Goal: Task Accomplishment & Management: Manage account settings

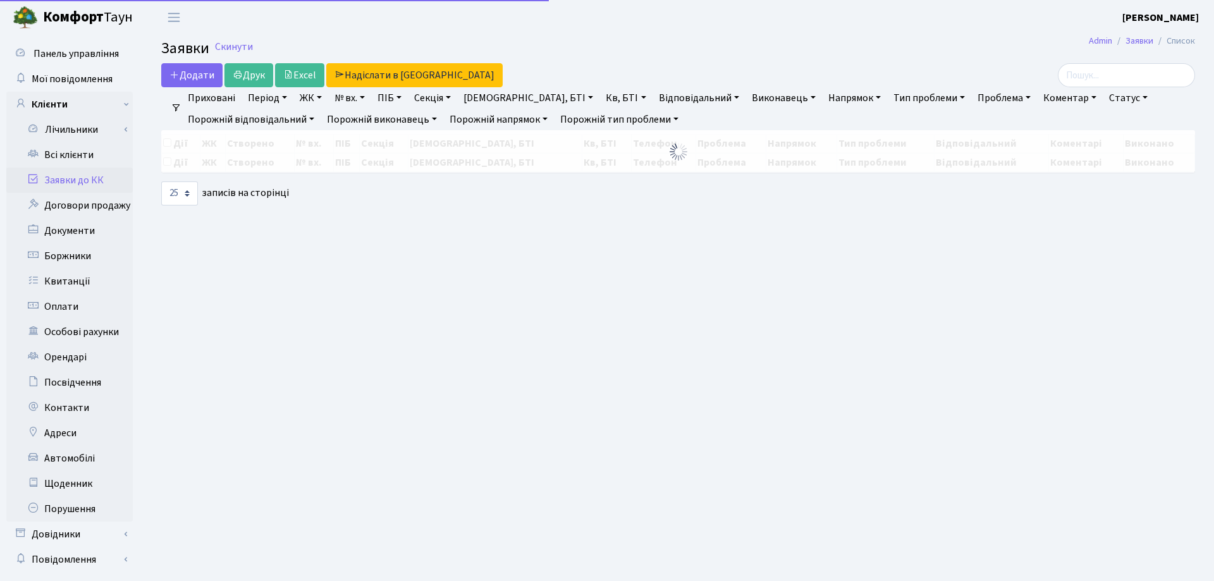
select select "25"
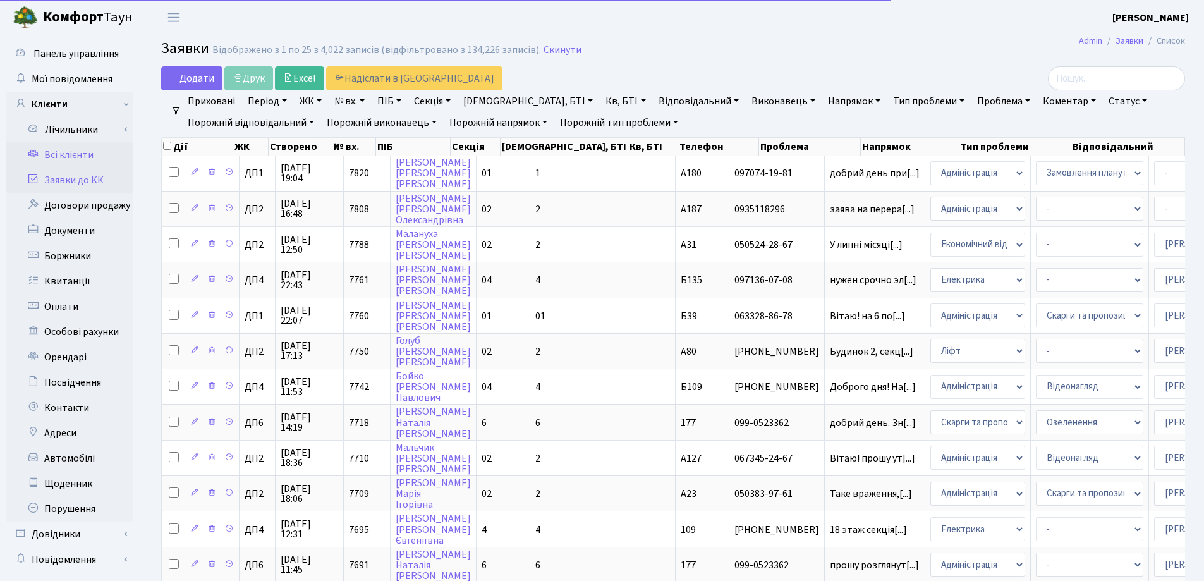
click at [79, 154] on link "Всі клієнти" at bounding box center [69, 154] width 126 height 25
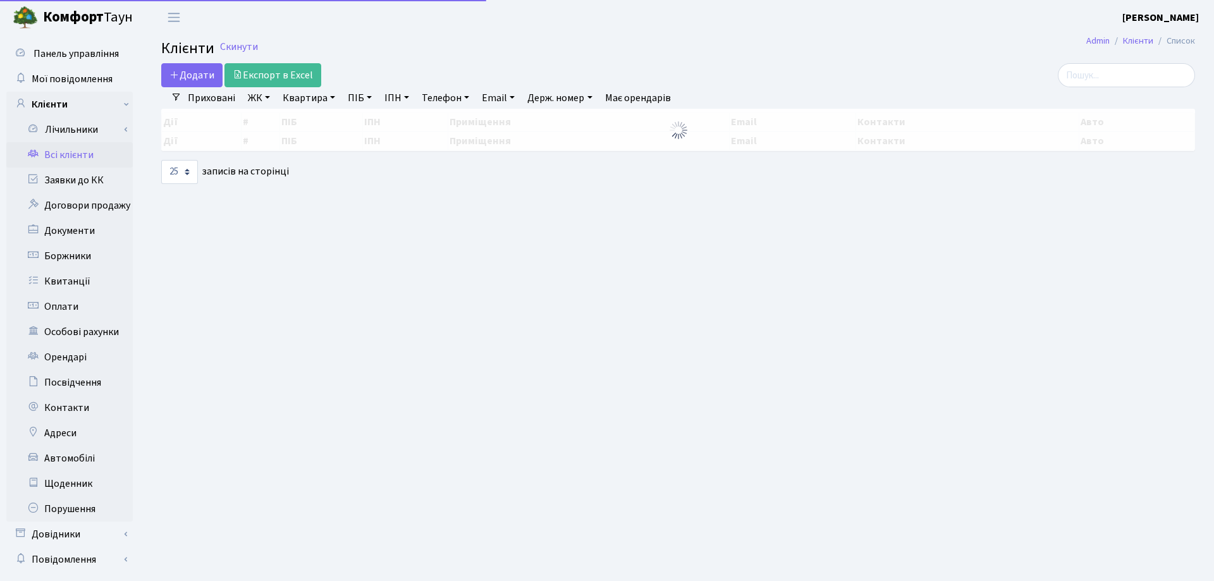
select select "25"
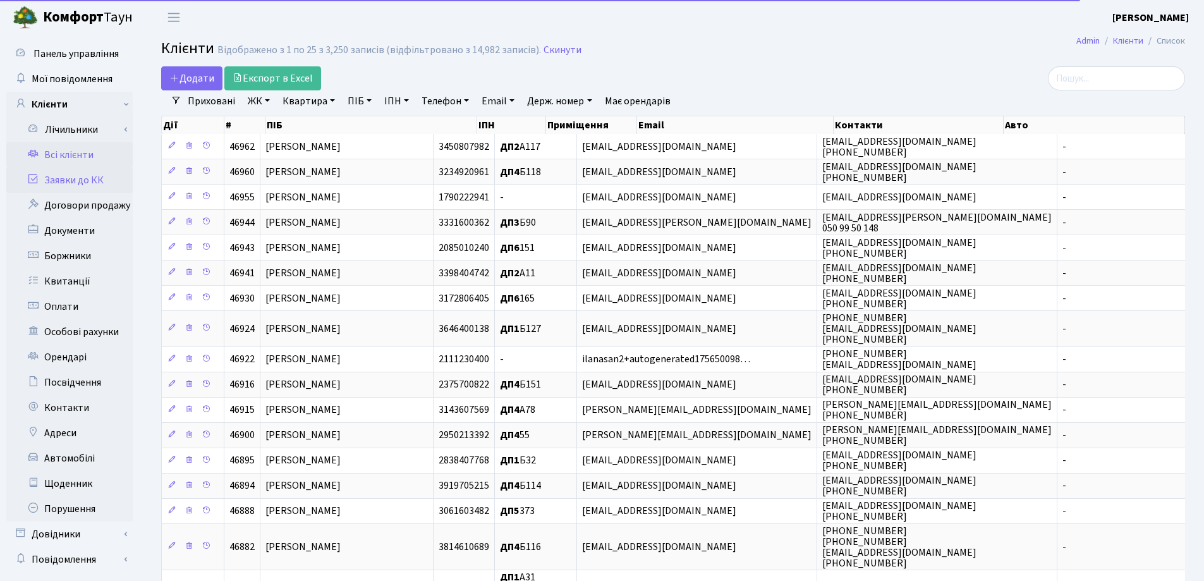
click at [73, 183] on link "Заявки до КК" at bounding box center [69, 180] width 126 height 25
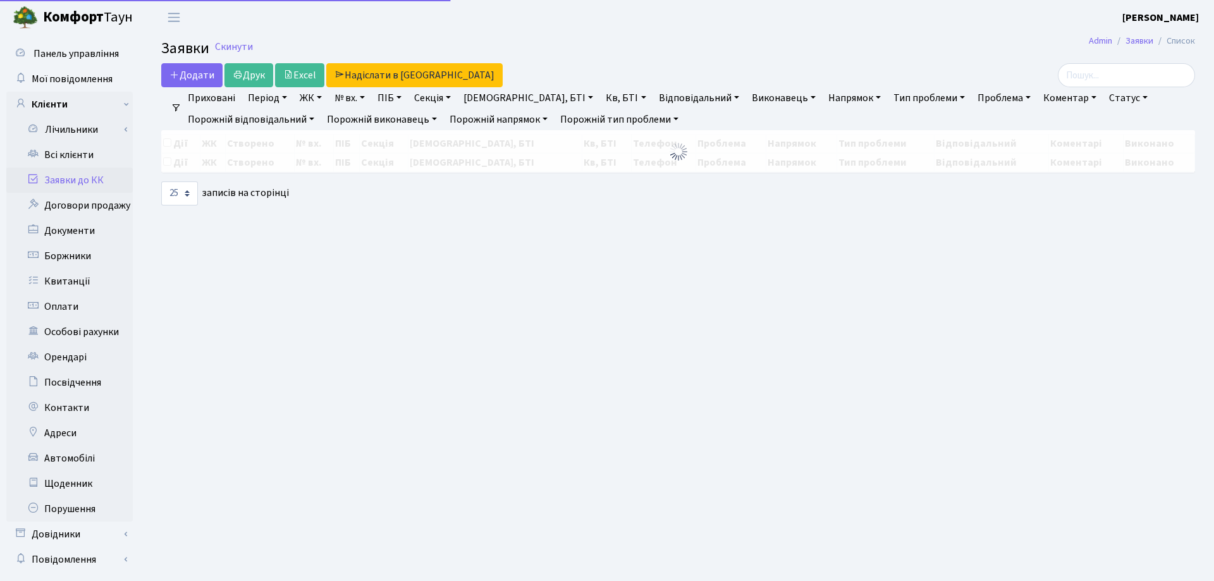
select select "25"
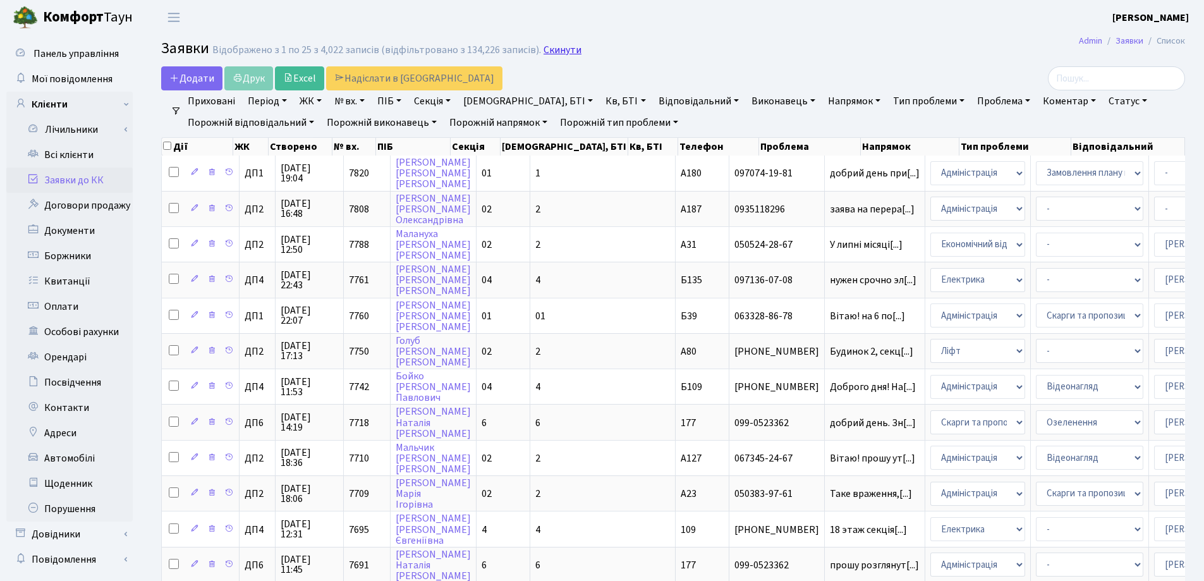
click at [551, 54] on link "Скинути" at bounding box center [563, 50] width 38 height 12
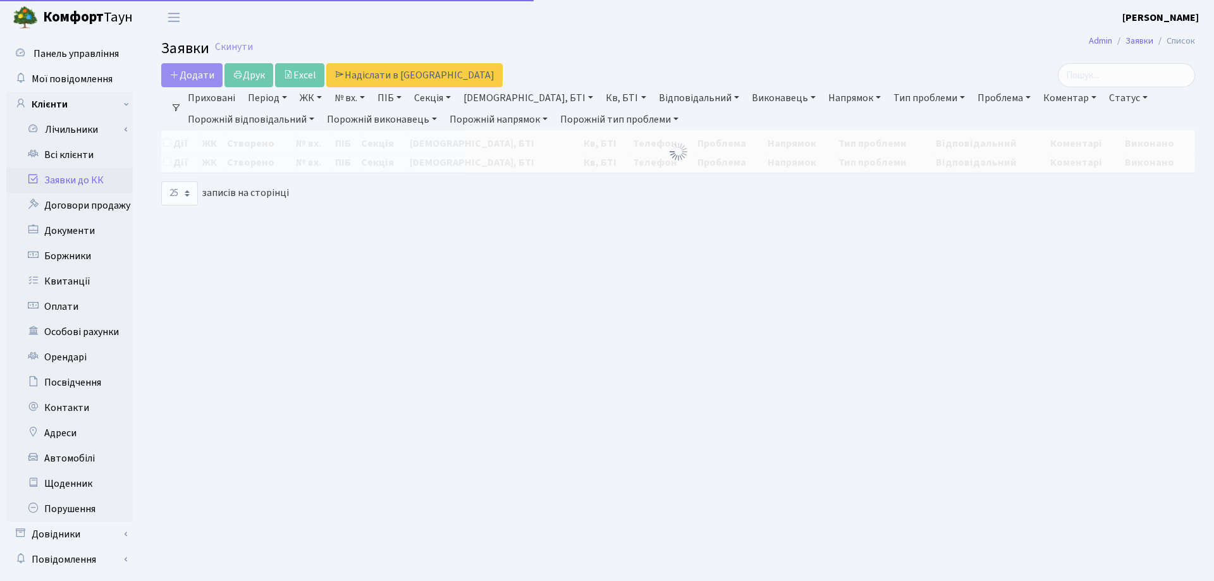
select select "25"
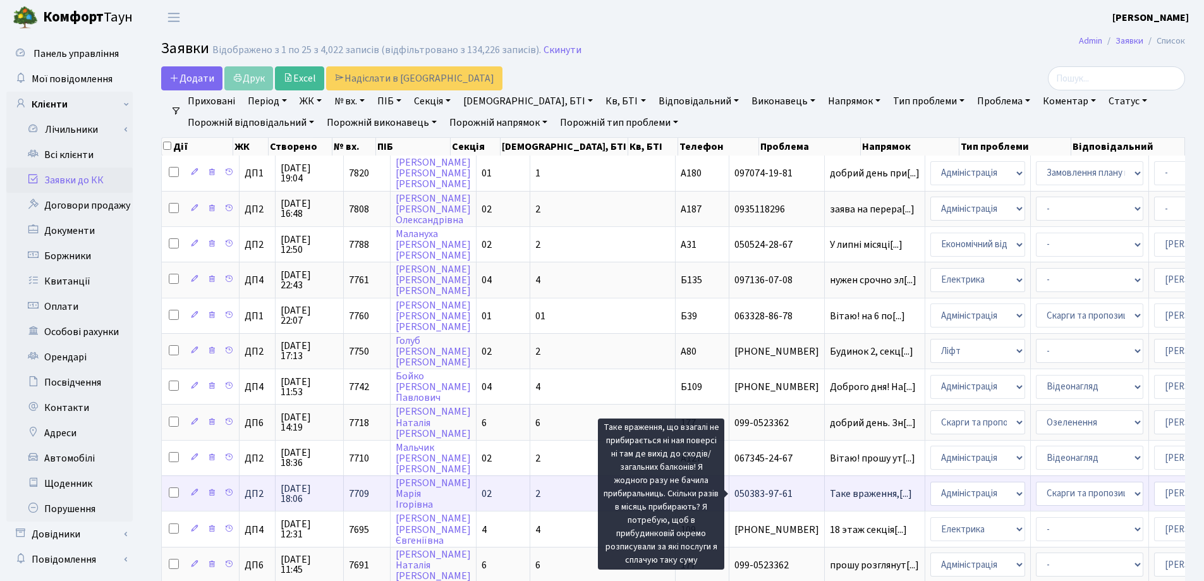
click at [830, 493] on span "Таке враження,[...]" at bounding box center [871, 494] width 82 height 14
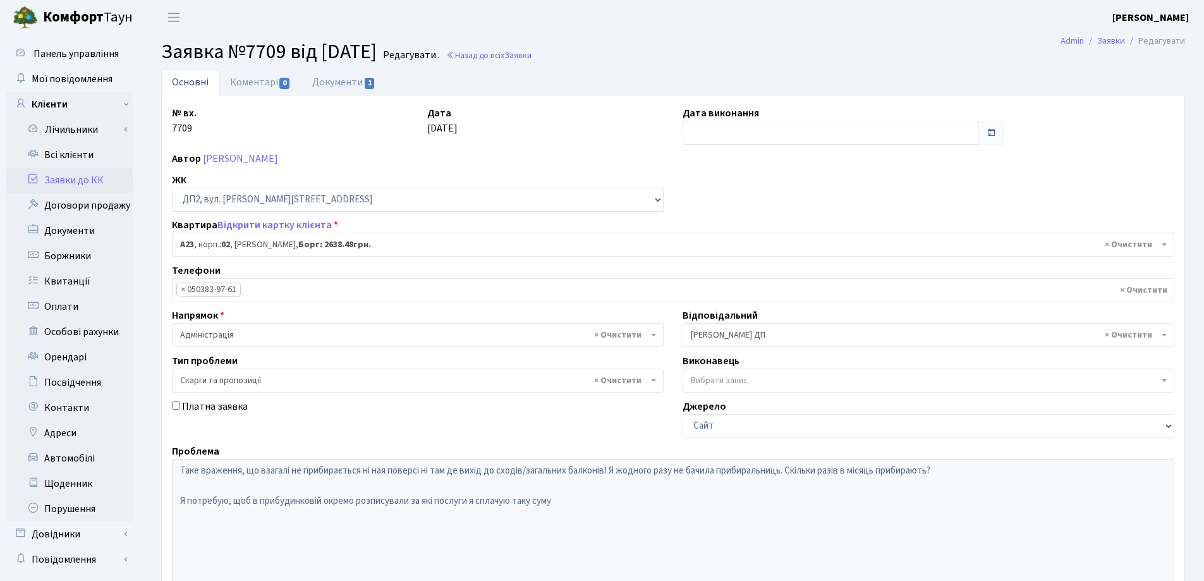
select select "30646"
select select "55"
click at [262, 83] on link "Коментарі 0" at bounding box center [260, 82] width 82 height 26
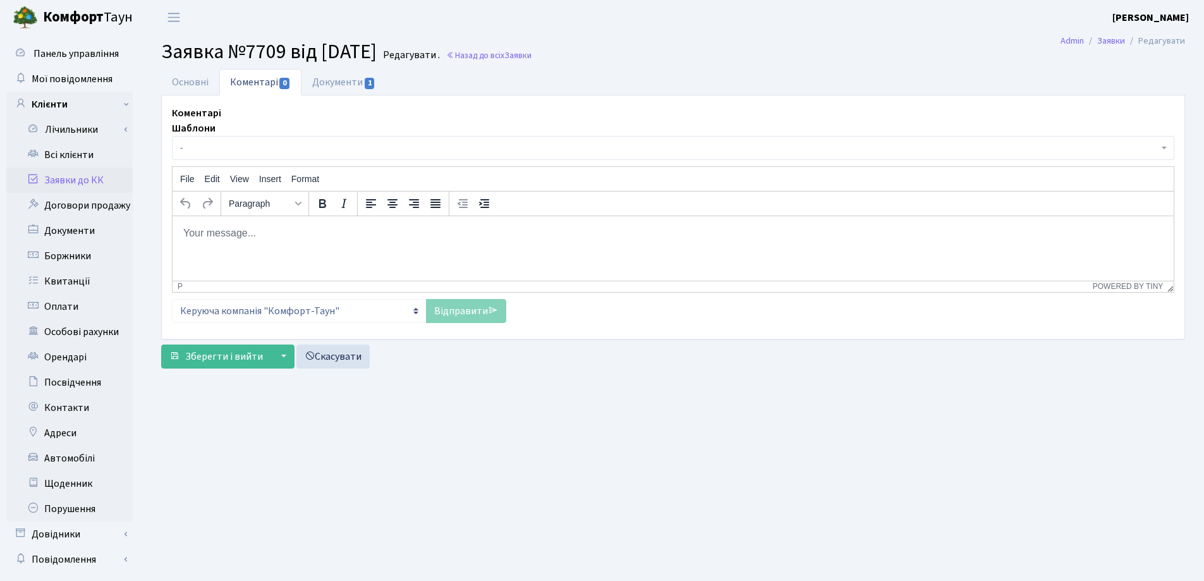
click at [222, 230] on body "Rich Text Area. Press ALT-0 for help." at bounding box center [673, 233] width 981 height 14
click at [452, 312] on link "Відправити" at bounding box center [466, 311] width 80 height 24
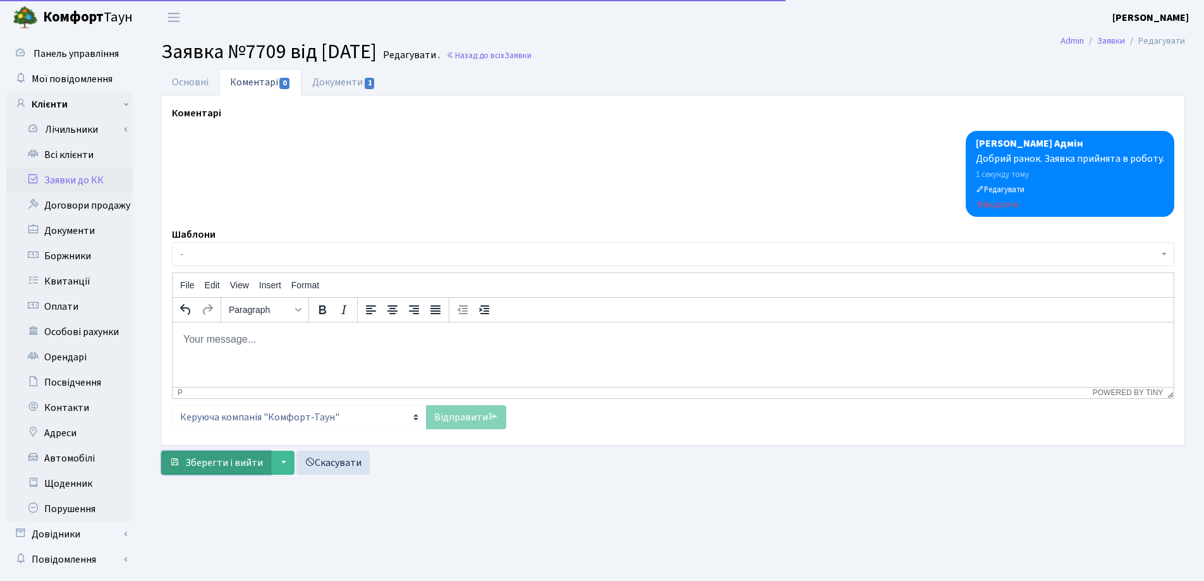
click at [217, 460] on span "Зберегти і вийти" at bounding box center [224, 463] width 78 height 14
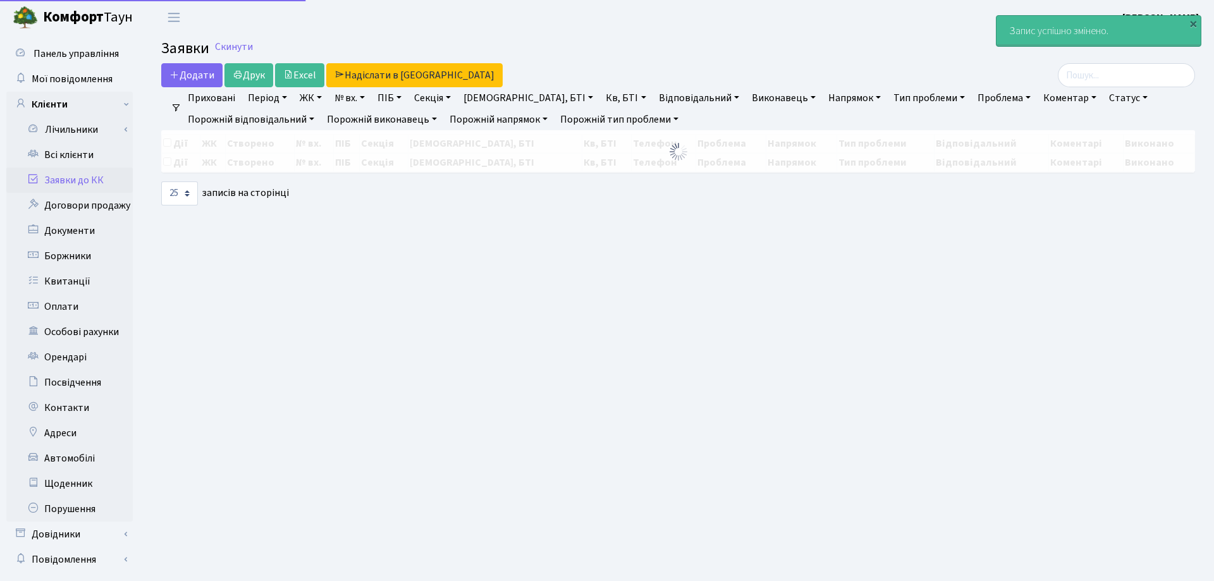
select select "25"
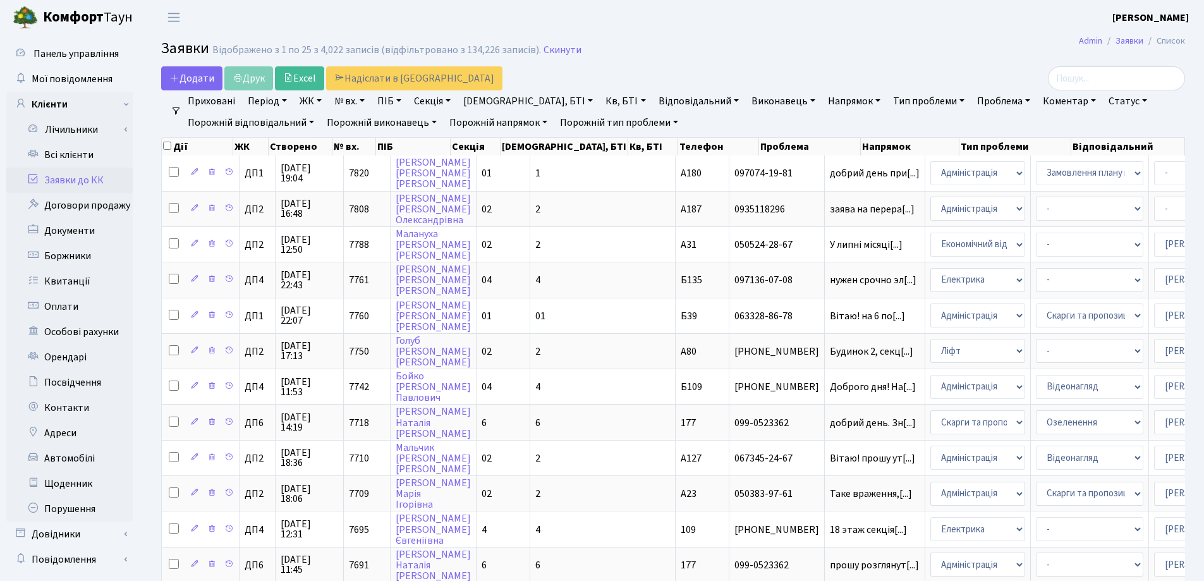
click at [613, 16] on header "[PERSON_NAME] [PERSON_NAME] Мій обліковий запис Вийти" at bounding box center [602, 17] width 1204 height 35
click at [304, 9] on header "[PERSON_NAME] [PERSON_NAME] Мій обліковий запис Вийти" at bounding box center [602, 17] width 1204 height 35
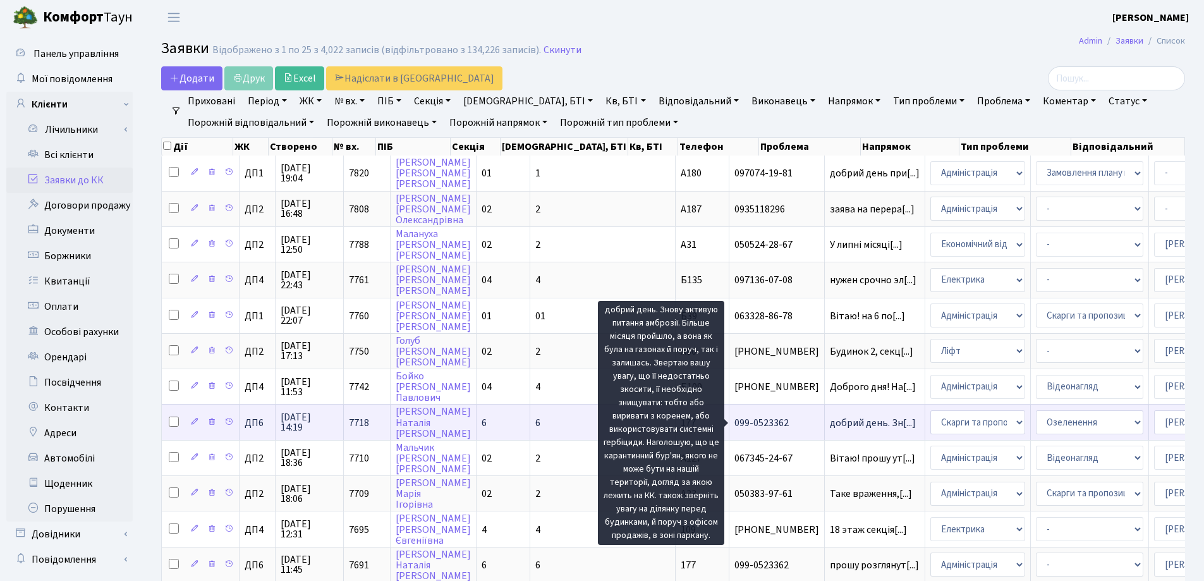
click at [830, 426] on span "добрий день. Зн[...]" at bounding box center [873, 423] width 86 height 14
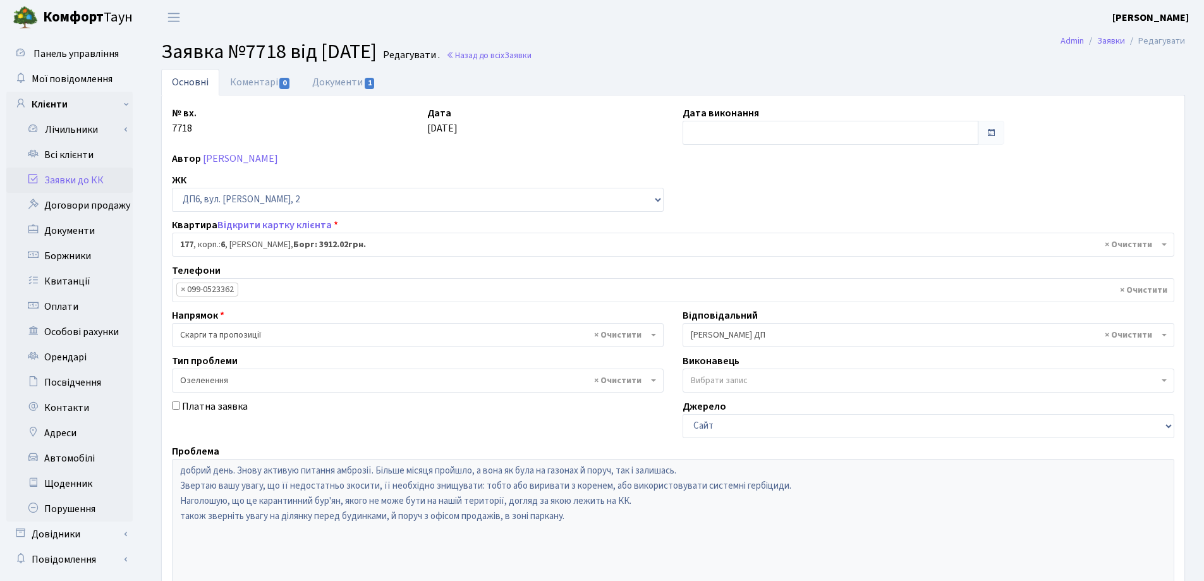
select select "46671"
select select "65"
click at [331, 82] on link "Документи 1" at bounding box center [344, 82] width 85 height 26
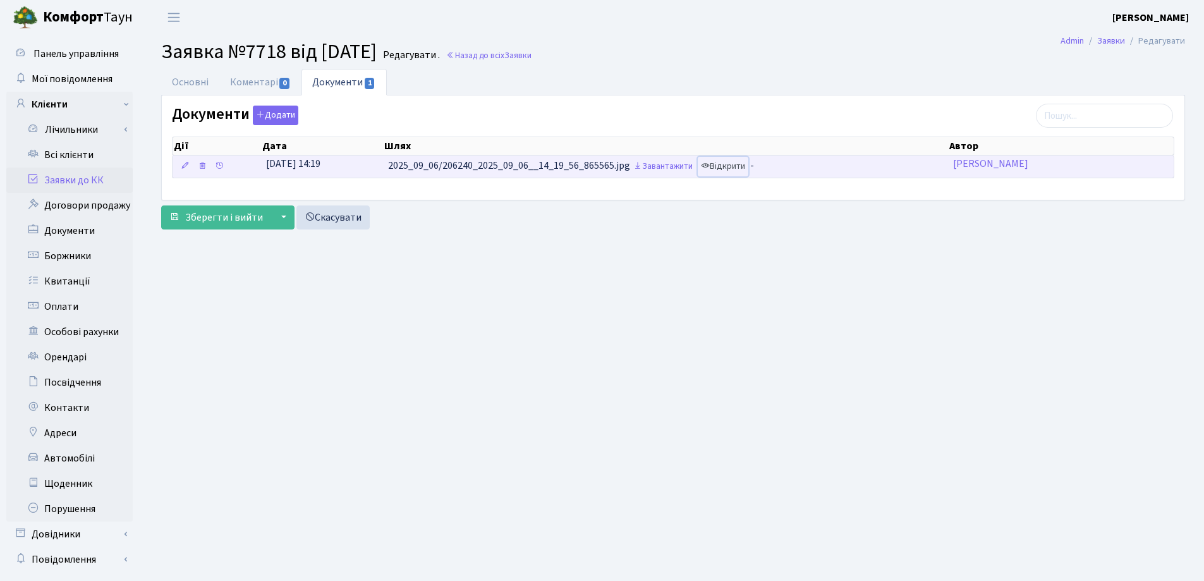
click at [740, 164] on link "Відкрити" at bounding box center [723, 167] width 51 height 20
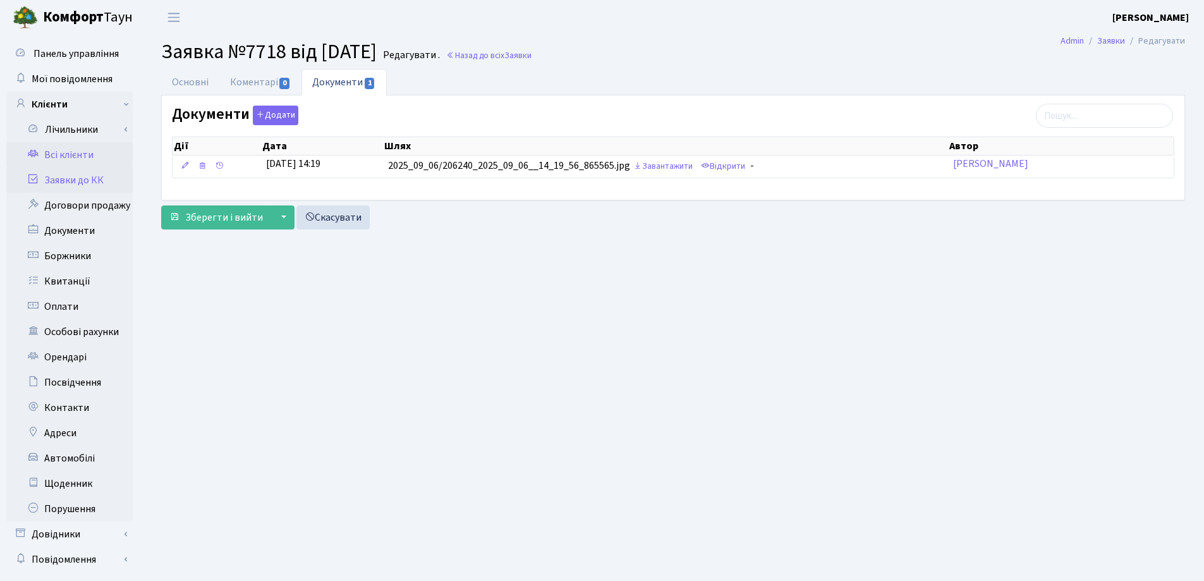
click at [68, 156] on link "Всі клієнти" at bounding box center [69, 154] width 126 height 25
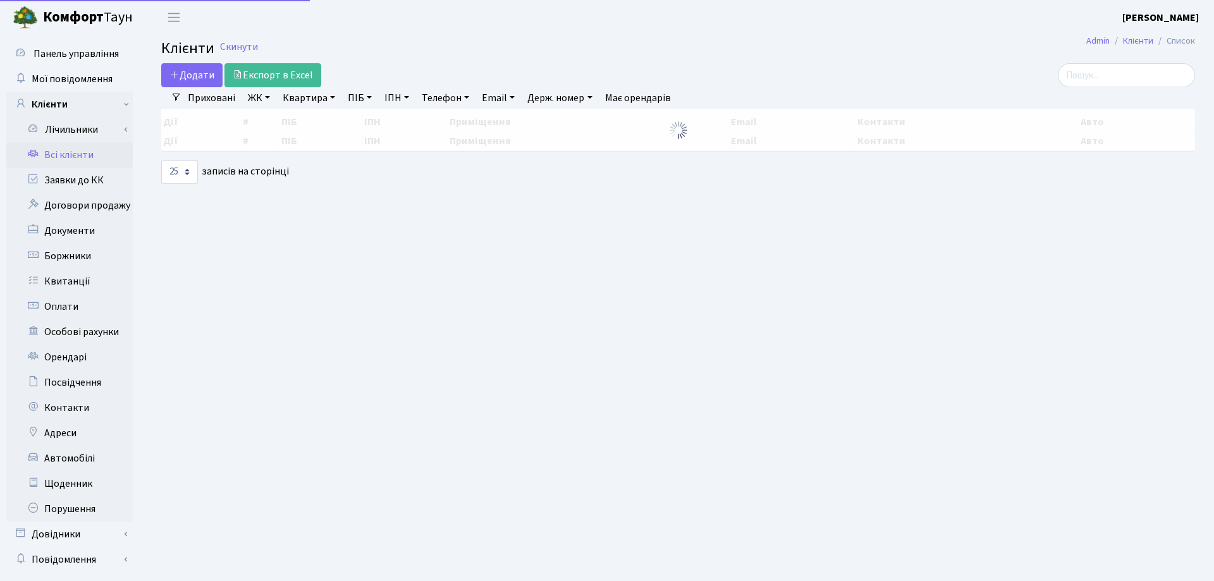
select select "25"
